Goal: Task Accomplishment & Management: Manage account settings

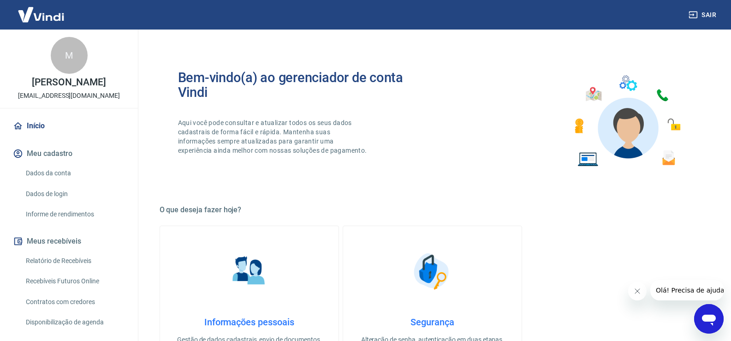
click at [67, 269] on link "Relatório de Recebíveis" at bounding box center [74, 260] width 105 height 19
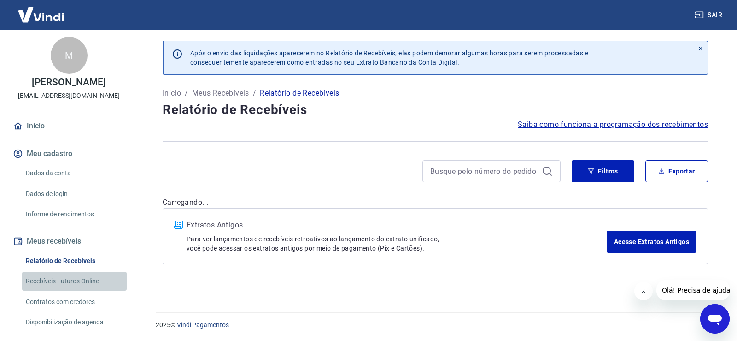
click at [85, 287] on link "Recebíveis Futuros Online" at bounding box center [74, 280] width 105 height 19
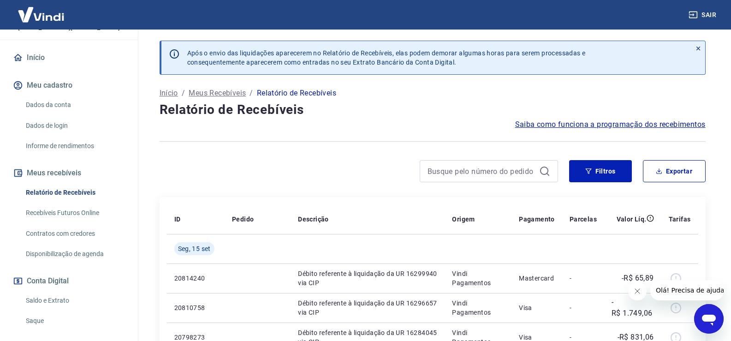
scroll to position [150, 0]
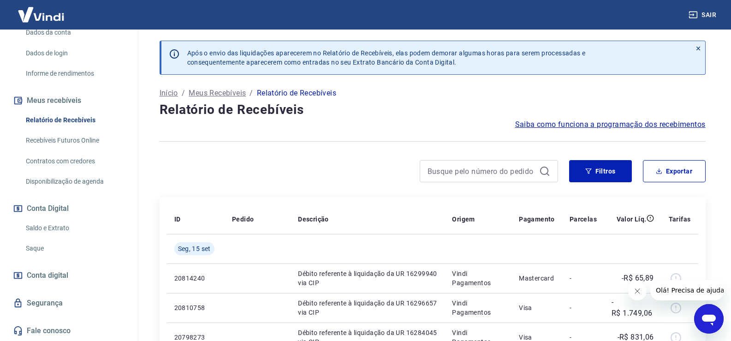
click at [48, 247] on link "Saque" at bounding box center [74, 248] width 105 height 19
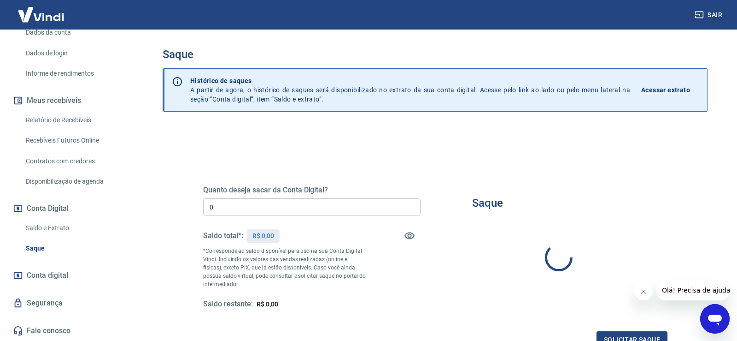
type input "R$ 0,00"
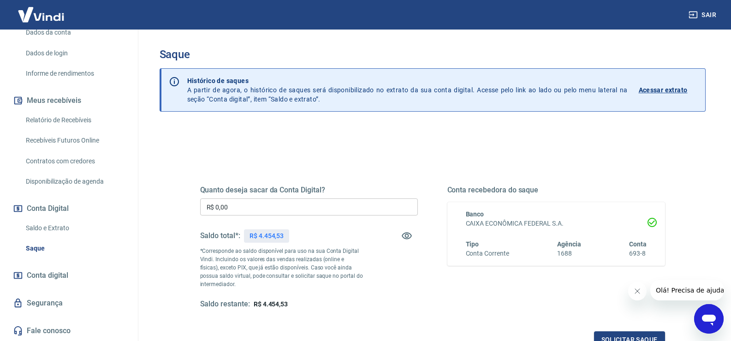
click at [696, 19] on button "Sair" at bounding box center [702, 14] width 33 height 17
